Goal: Information Seeking & Learning: Find specific fact

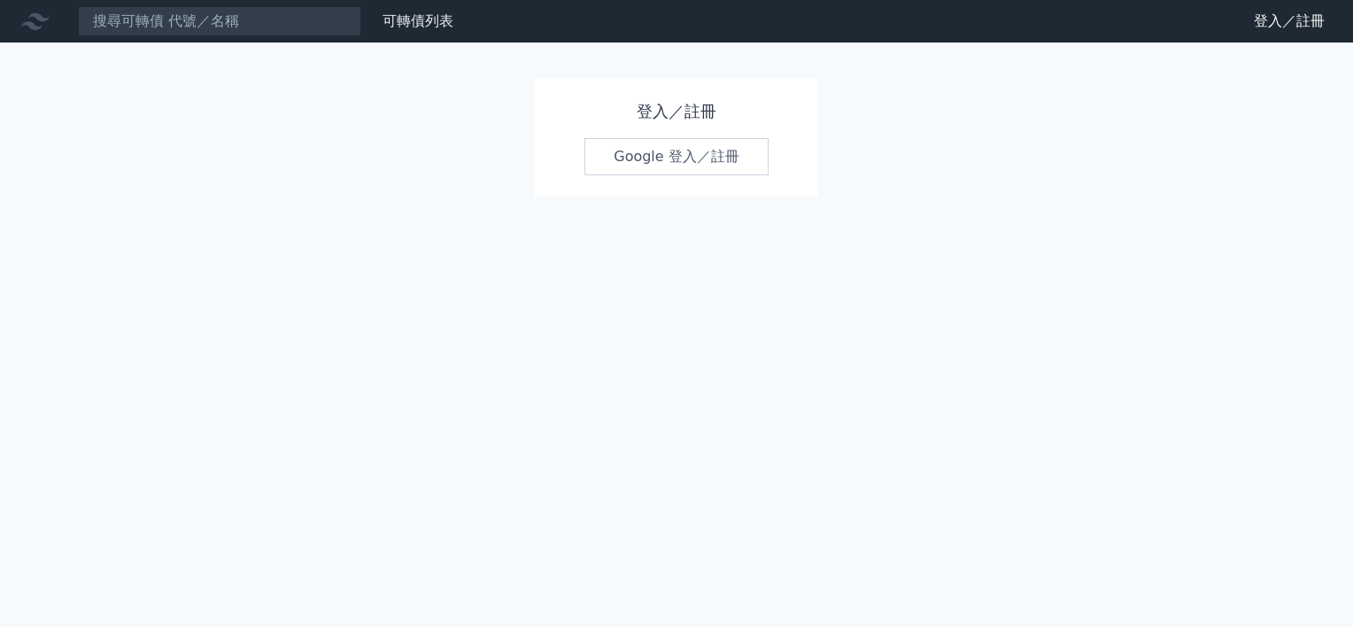
click at [702, 168] on link "Google 登入／註冊" at bounding box center [676, 156] width 184 height 37
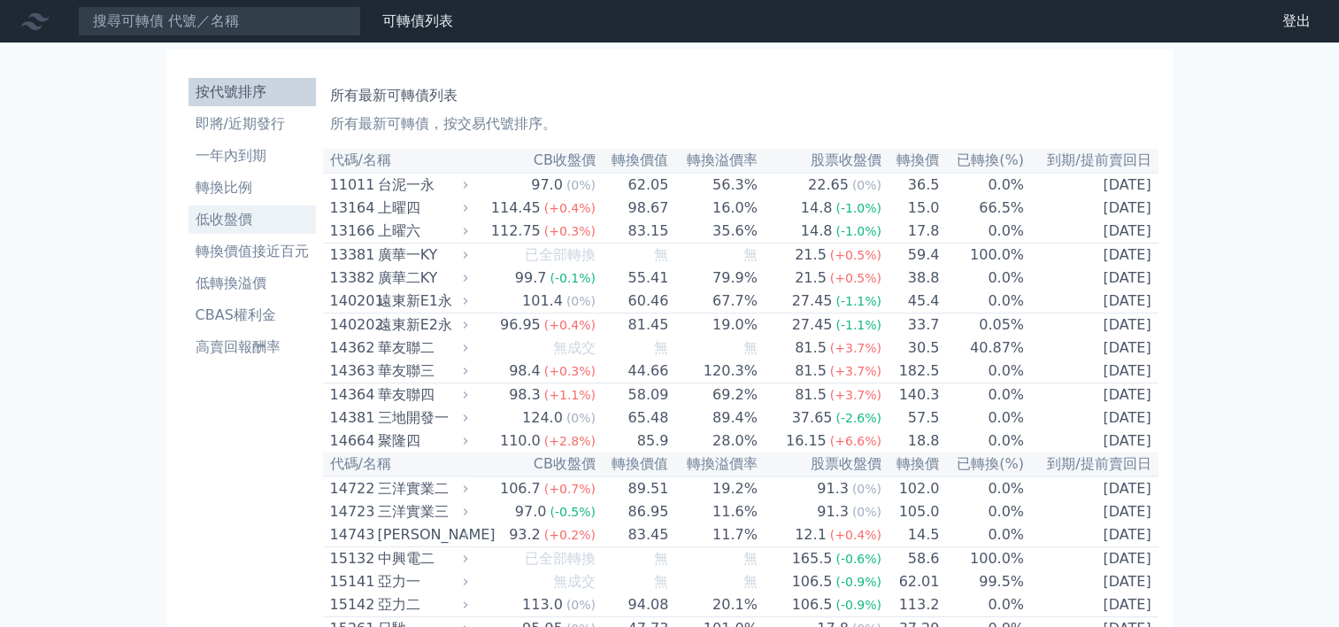
click at [224, 220] on li "低收盤價" at bounding box center [252, 219] width 127 height 21
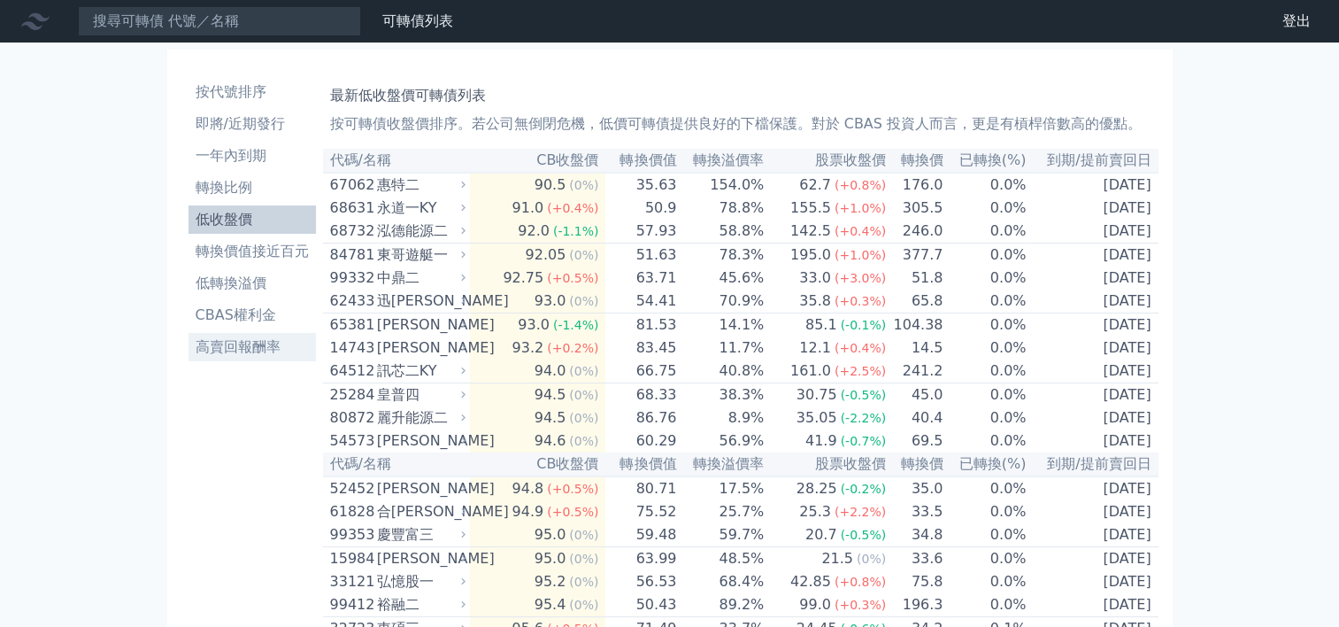
click at [233, 358] on link "高賣回報酬率" at bounding box center [252, 347] width 127 height 28
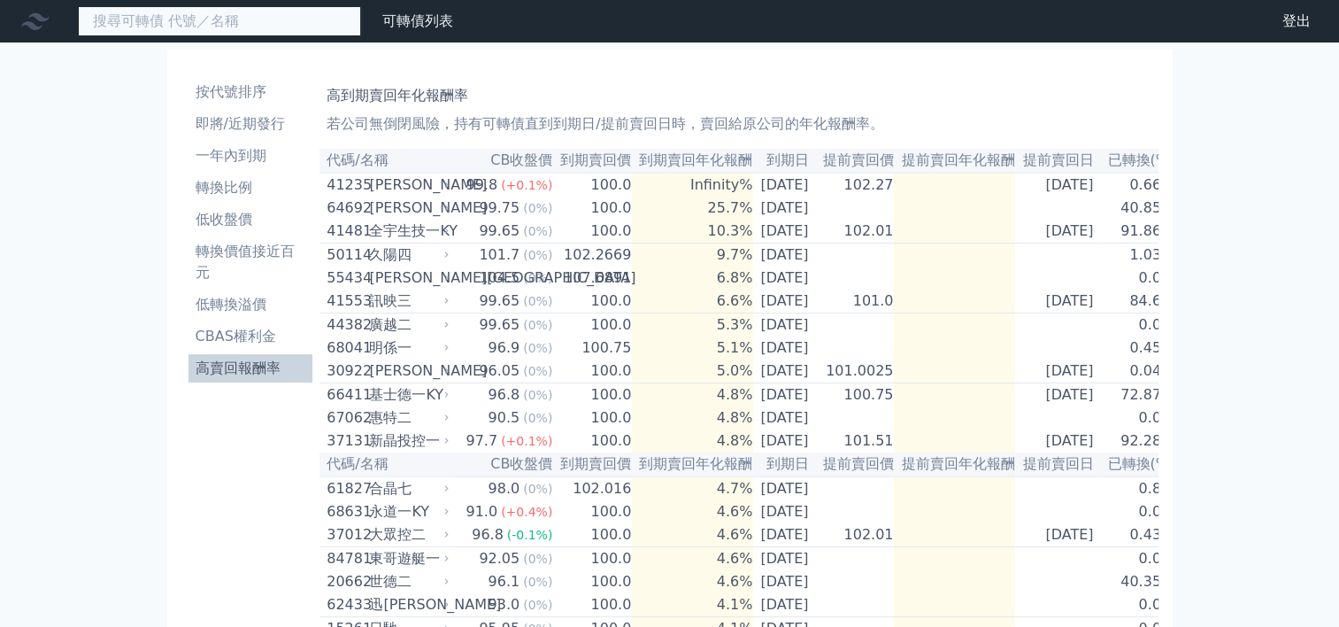
click at [145, 31] on input at bounding box center [219, 21] width 283 height 30
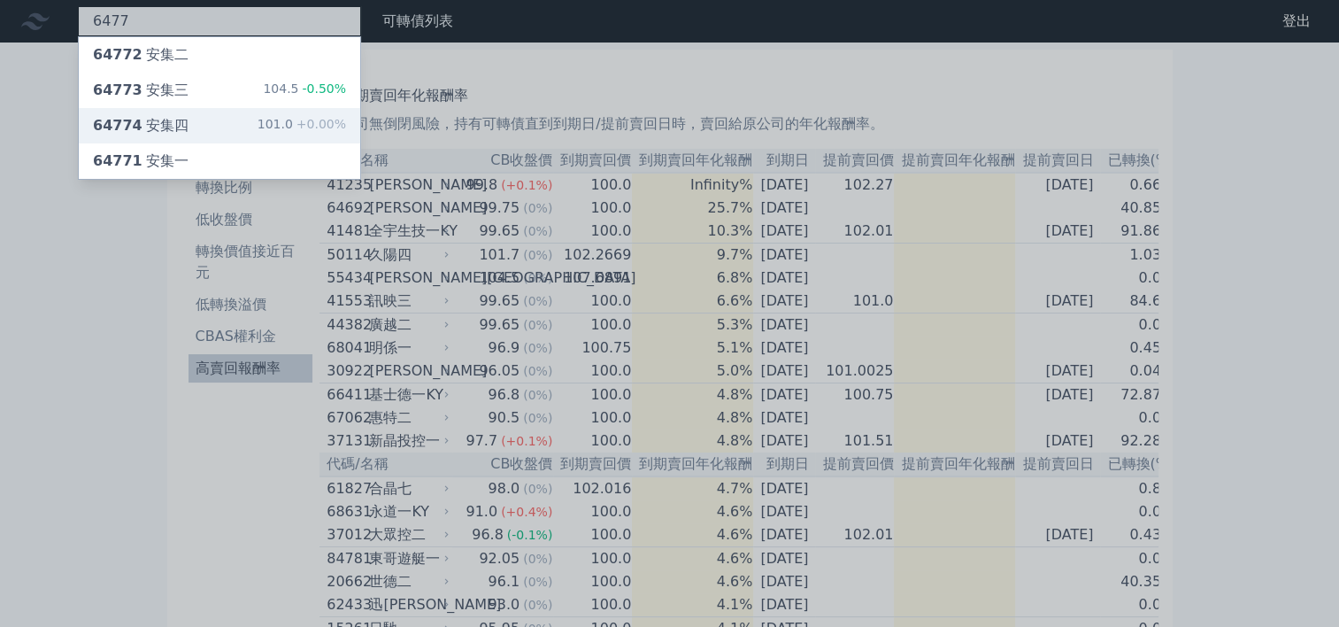
type input "6477"
click at [177, 128] on div "64774 安集四" at bounding box center [141, 125] width 96 height 21
